Goal: Information Seeking & Learning: Learn about a topic

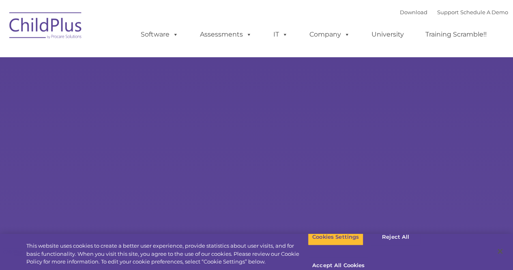
type input ""
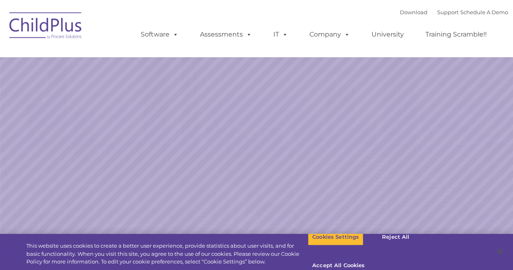
select select "MEDIUM"
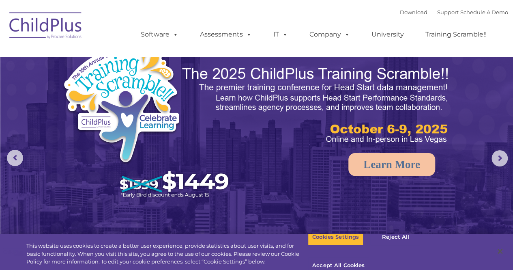
click at [484, 131] on img at bounding box center [256, 161] width 513 height 323
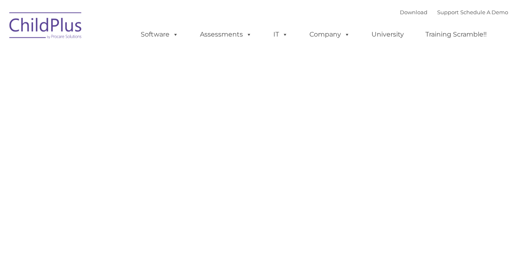
type input ""
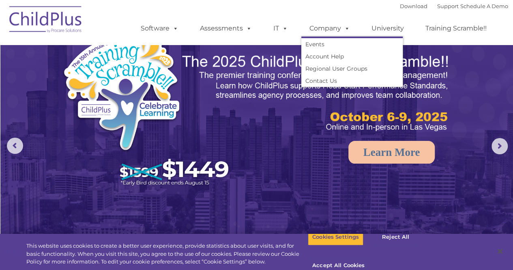
click at [348, 31] on span at bounding box center [345, 28] width 9 height 8
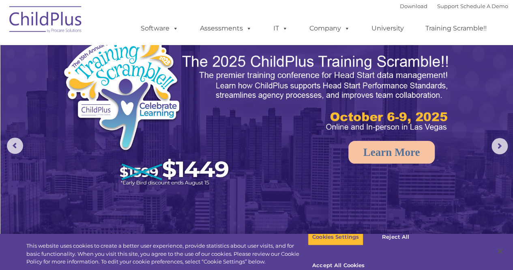
click at [342, 26] on span at bounding box center [345, 28] width 9 height 8
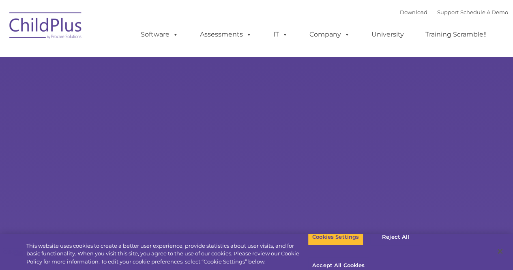
select select "MEDIUM"
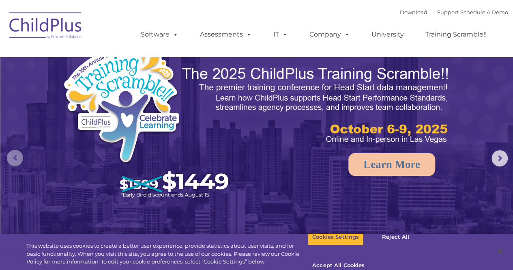
click at [20, 155] on rs-arrow at bounding box center [15, 158] width 16 height 16
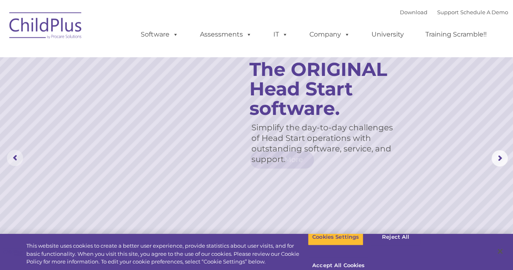
click at [20, 155] on rs-arrow at bounding box center [15, 158] width 16 height 16
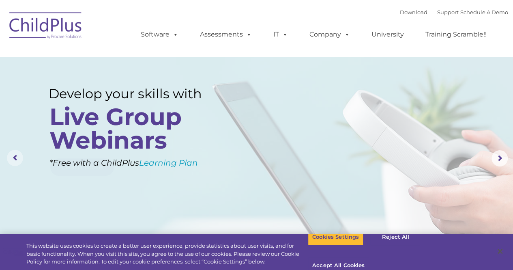
click at [20, 155] on rs-arrow at bounding box center [15, 158] width 16 height 16
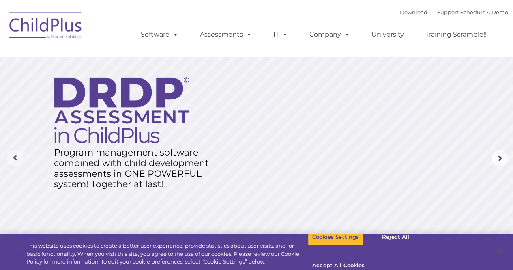
click at [20, 155] on rs-arrow at bounding box center [15, 158] width 16 height 16
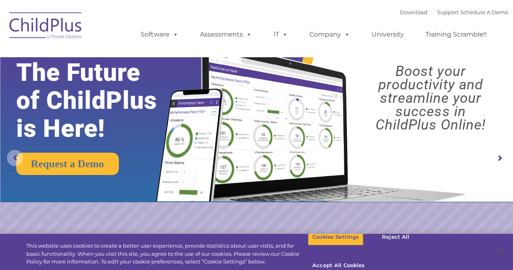
click at [20, 155] on rs-arrow at bounding box center [15, 158] width 16 height 16
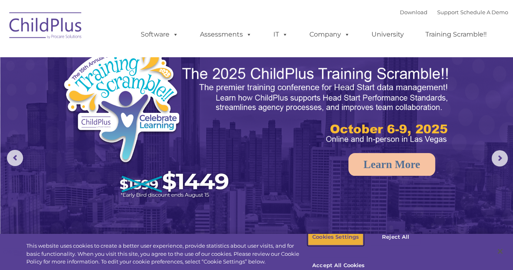
click at [326, 245] on button "Cookies Settings" at bounding box center [336, 236] width 56 height 17
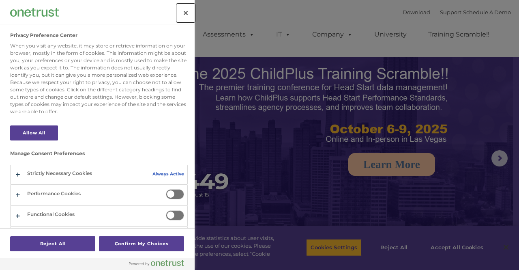
click at [182, 10] on button "Close" at bounding box center [186, 13] width 18 height 18
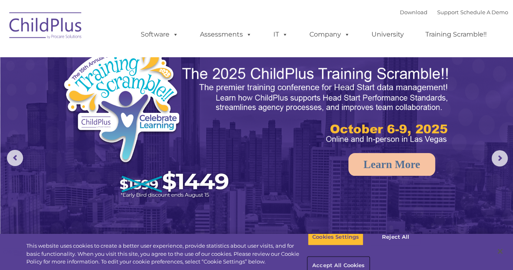
click at [369, 257] on button "Accept All Cookies" at bounding box center [338, 265] width 61 height 17
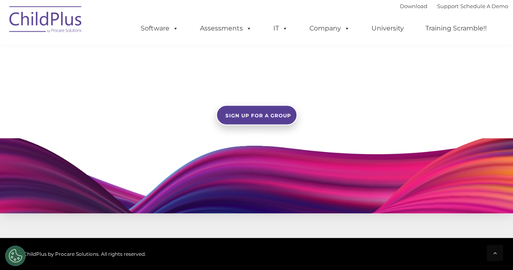
scroll to position [683, 0]
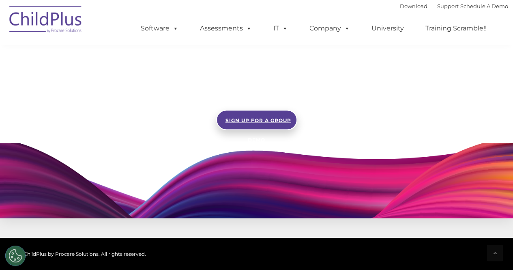
click at [265, 118] on span "SIGN UP FOR A GROUP DEMO" at bounding box center [258, 130] width 66 height 26
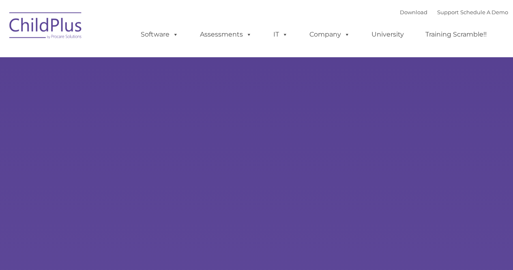
select select "MEDIUM"
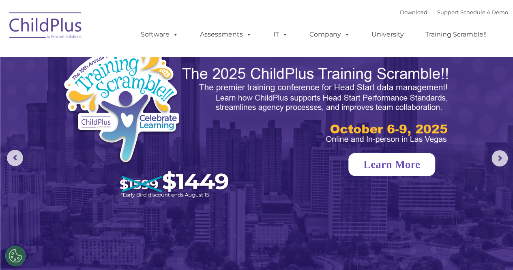
click at [400, 164] on link "Learn More" at bounding box center [391, 164] width 87 height 23
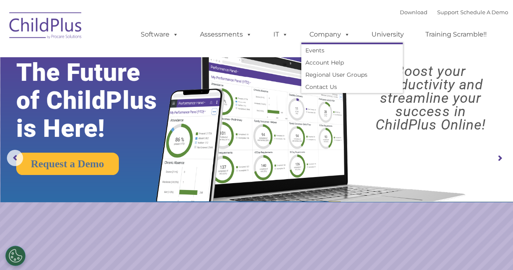
click at [344, 35] on span at bounding box center [345, 34] width 9 height 8
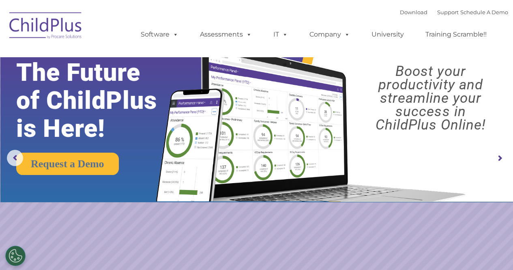
click at [396, 37] on link "University" at bounding box center [387, 34] width 49 height 16
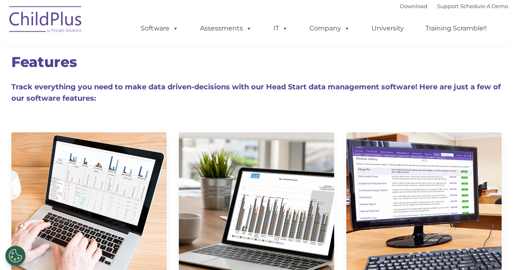
scroll to position [1725, 0]
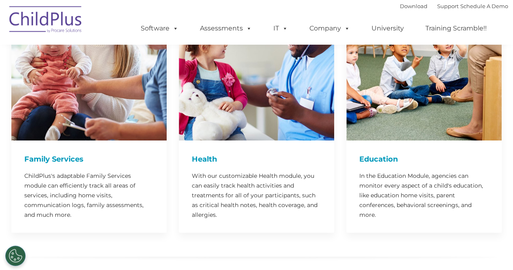
drag, startPoint x: 0, startPoint y: 0, endPoint x: 379, endPoint y: 104, distance: 393.4
click at [379, 104] on img at bounding box center [423, 62] width 155 height 155
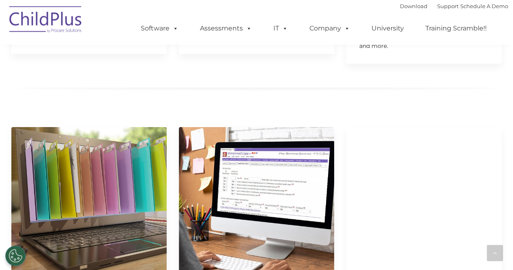
scroll to position [1238, 0]
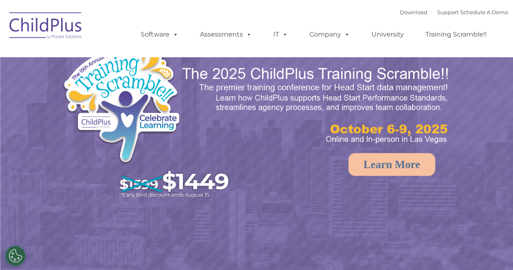
select select "MEDIUM"
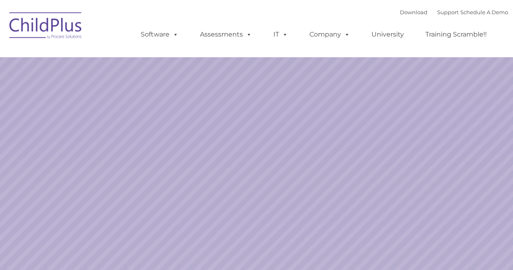
select select "MEDIUM"
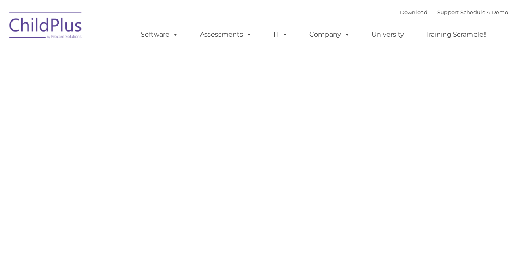
type input ""
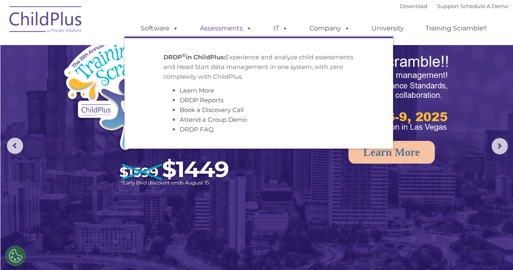
click at [247, 27] on span at bounding box center [247, 28] width 9 height 8
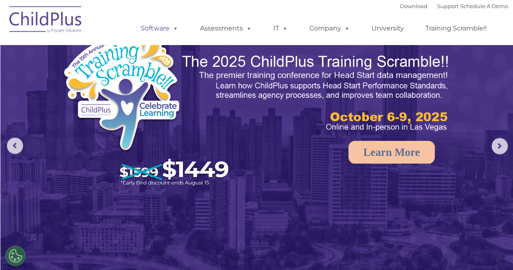
click at [173, 26] on span at bounding box center [173, 28] width 9 height 8
click at [176, 28] on span at bounding box center [173, 28] width 9 height 8
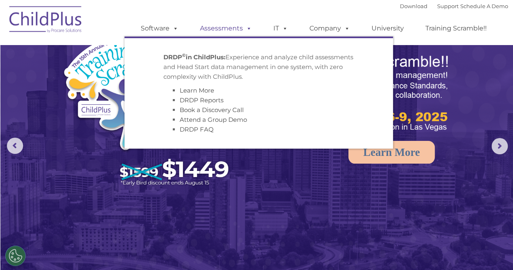
click at [244, 28] on span at bounding box center [247, 28] width 9 height 8
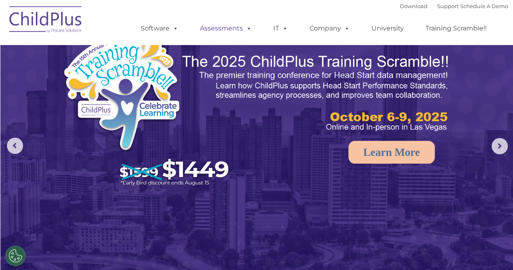
click at [244, 28] on span at bounding box center [247, 28] width 9 height 8
